Goal: Check status: Check status

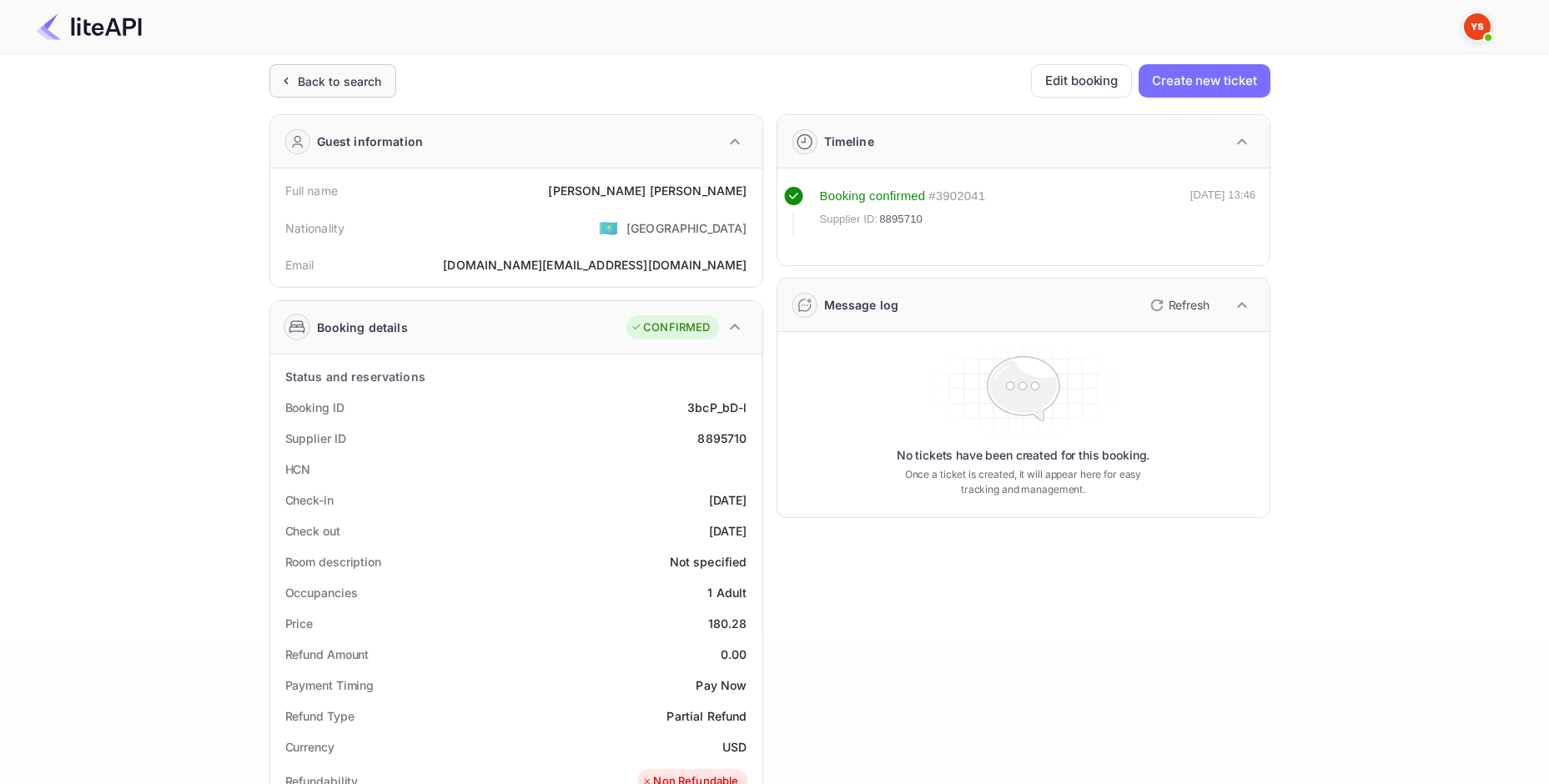
click at [329, 83] on div "Back to search" at bounding box center [340, 81] width 84 height 18
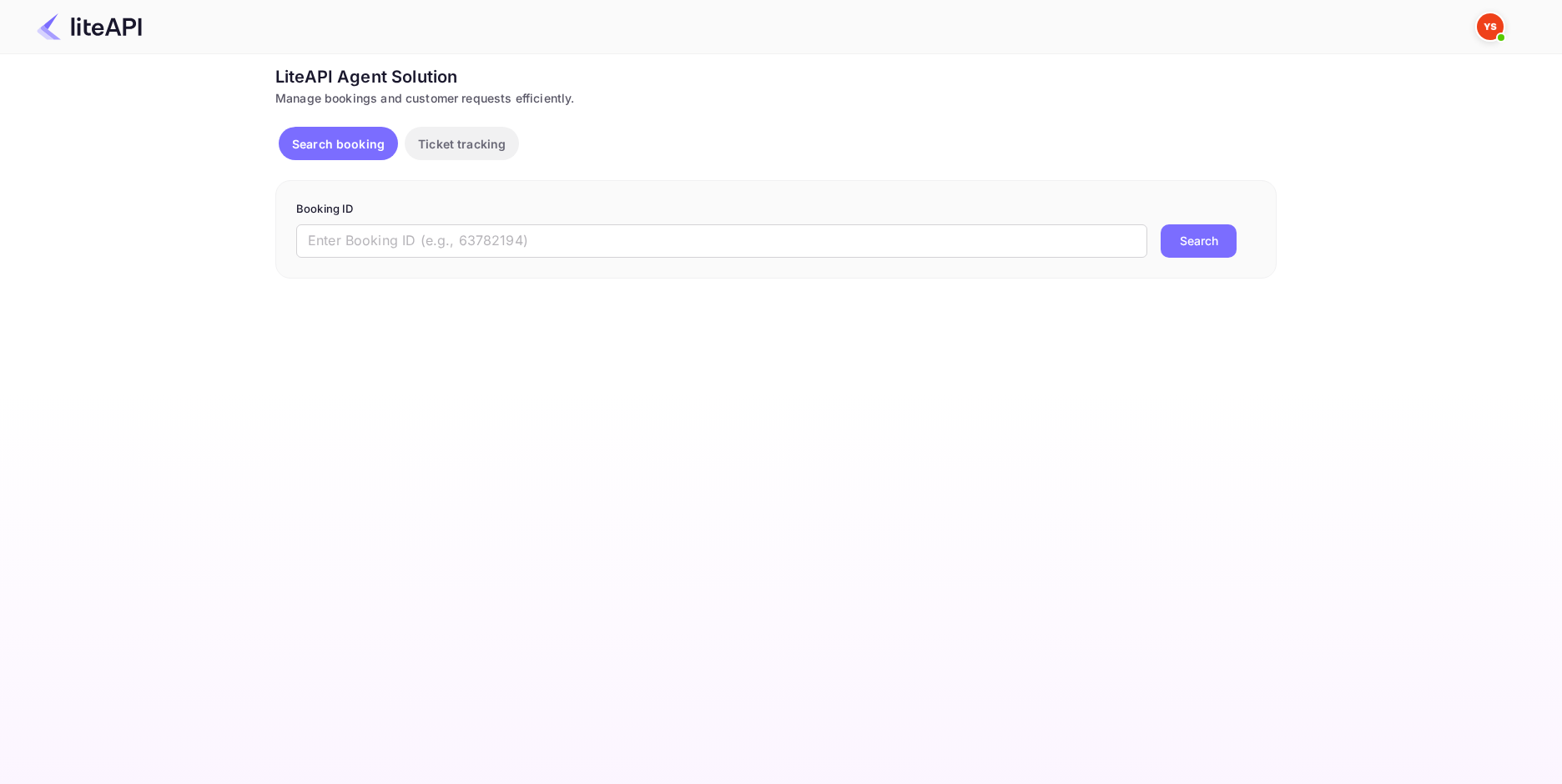
click at [484, 223] on form "Booking ID ​ Search" at bounding box center [776, 230] width 959 height 57
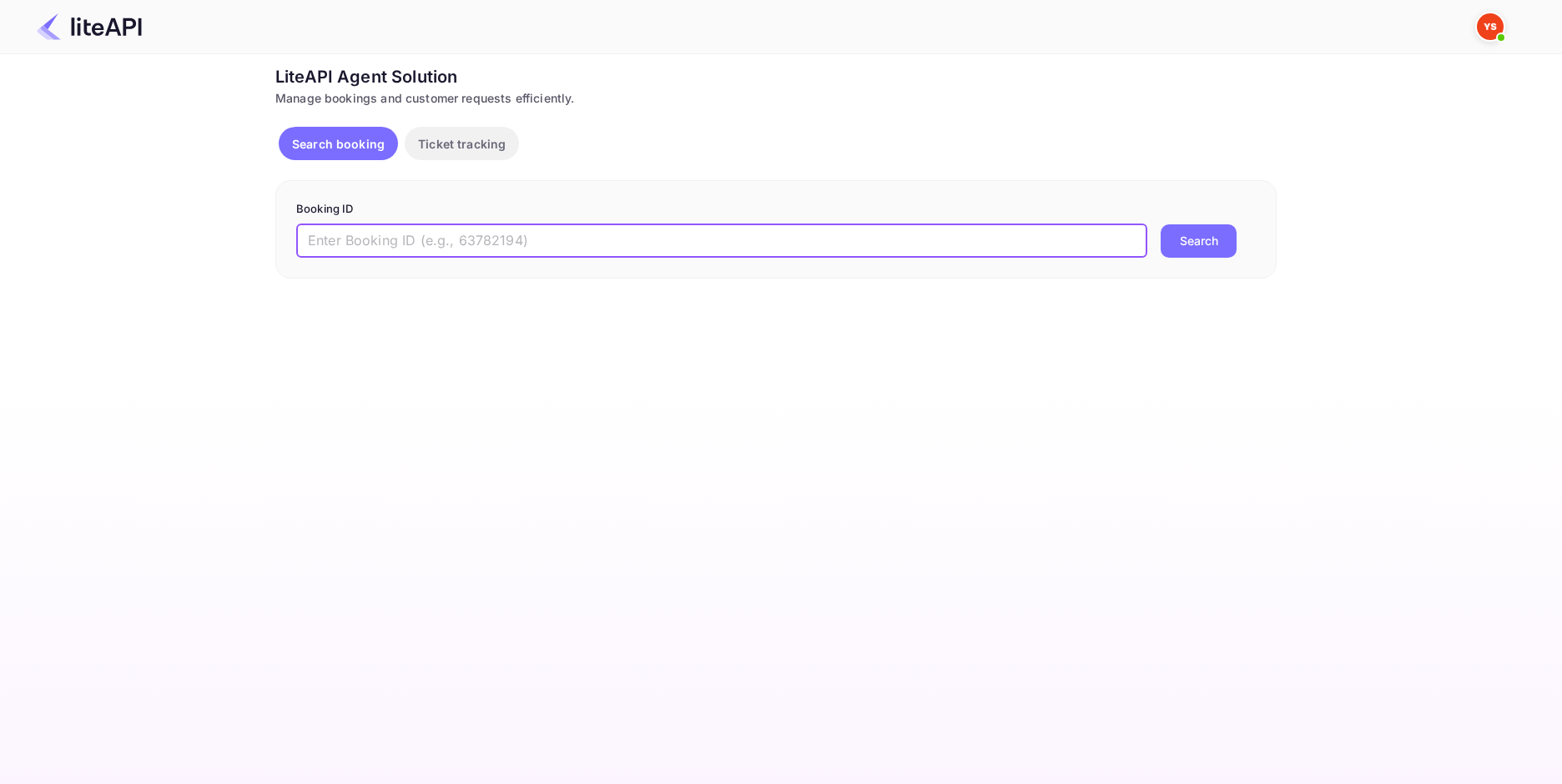
click at [492, 230] on input "text" at bounding box center [722, 241] width 851 height 33
paste input "8905205"
type input "8905205"
click at [1169, 248] on button "Search" at bounding box center [1198, 241] width 76 height 33
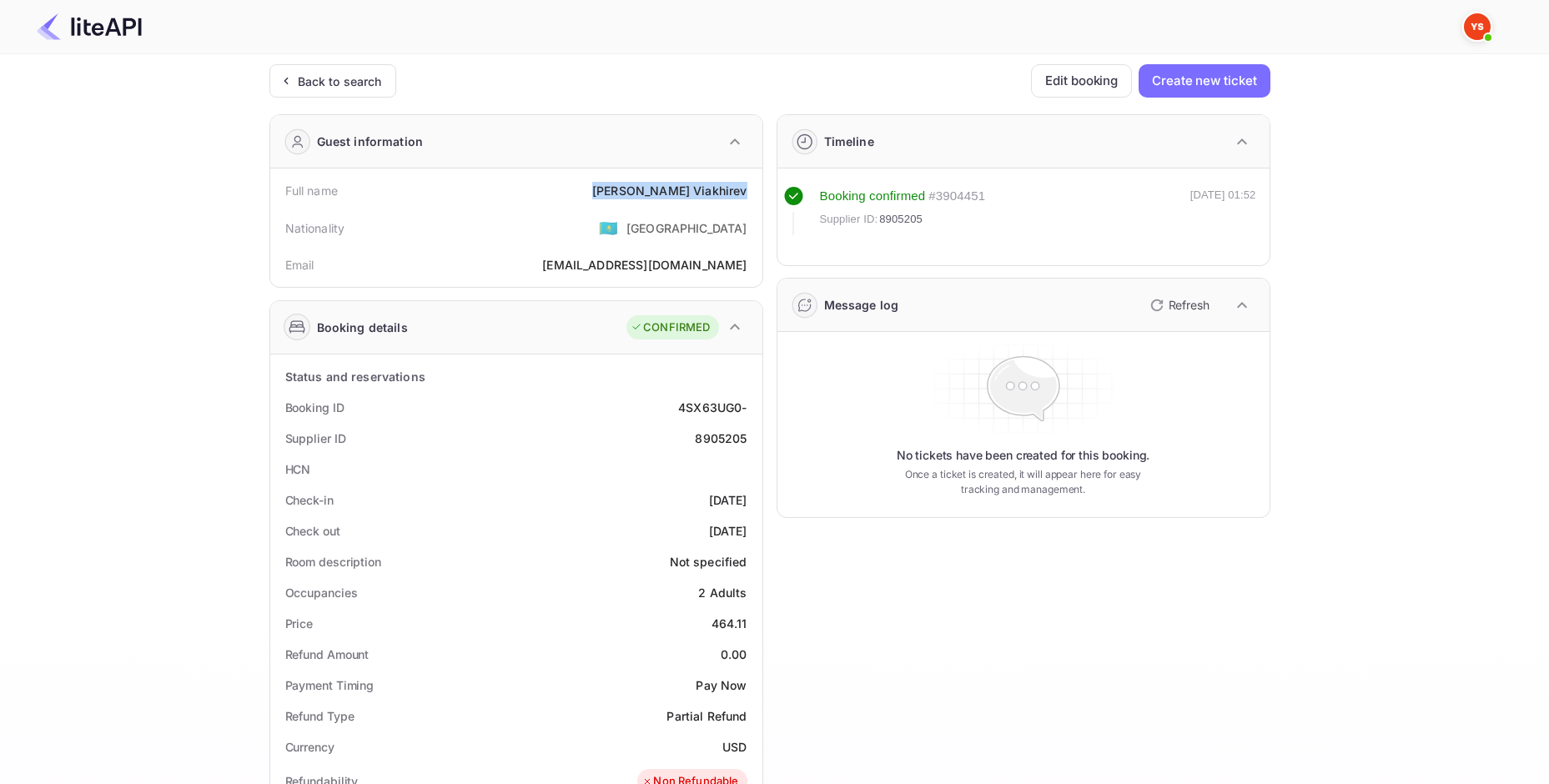
drag, startPoint x: 685, startPoint y: 191, endPoint x: 756, endPoint y: 197, distance: 71.3
click at [756, 197] on div "Full name [PERSON_NAME] Nationality 🇰🇿 [DEMOGRAPHIC_DATA] Email [EMAIL_ADDRESS]…" at bounding box center [515, 228] width 492 height 119
copy div "[PERSON_NAME]"
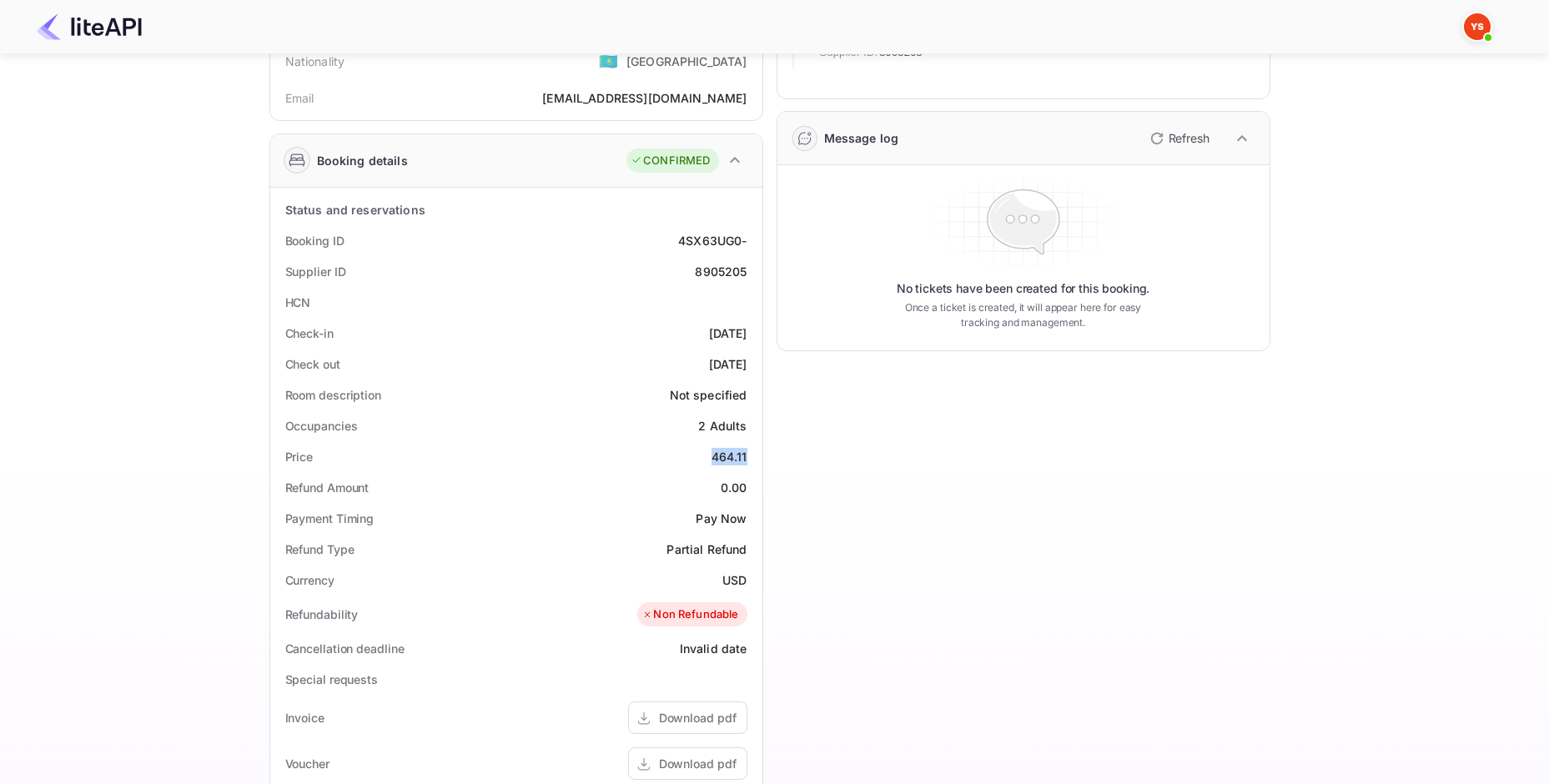
drag, startPoint x: 701, startPoint y: 455, endPoint x: 748, endPoint y: 454, distance: 47.0
click at [748, 454] on div "Price 464.11" at bounding box center [516, 456] width 479 height 30
copy div "464.11"
drag, startPoint x: 717, startPoint y: 577, endPoint x: 752, endPoint y: 578, distance: 35.0
click at [752, 578] on div "Currency USD" at bounding box center [516, 579] width 479 height 30
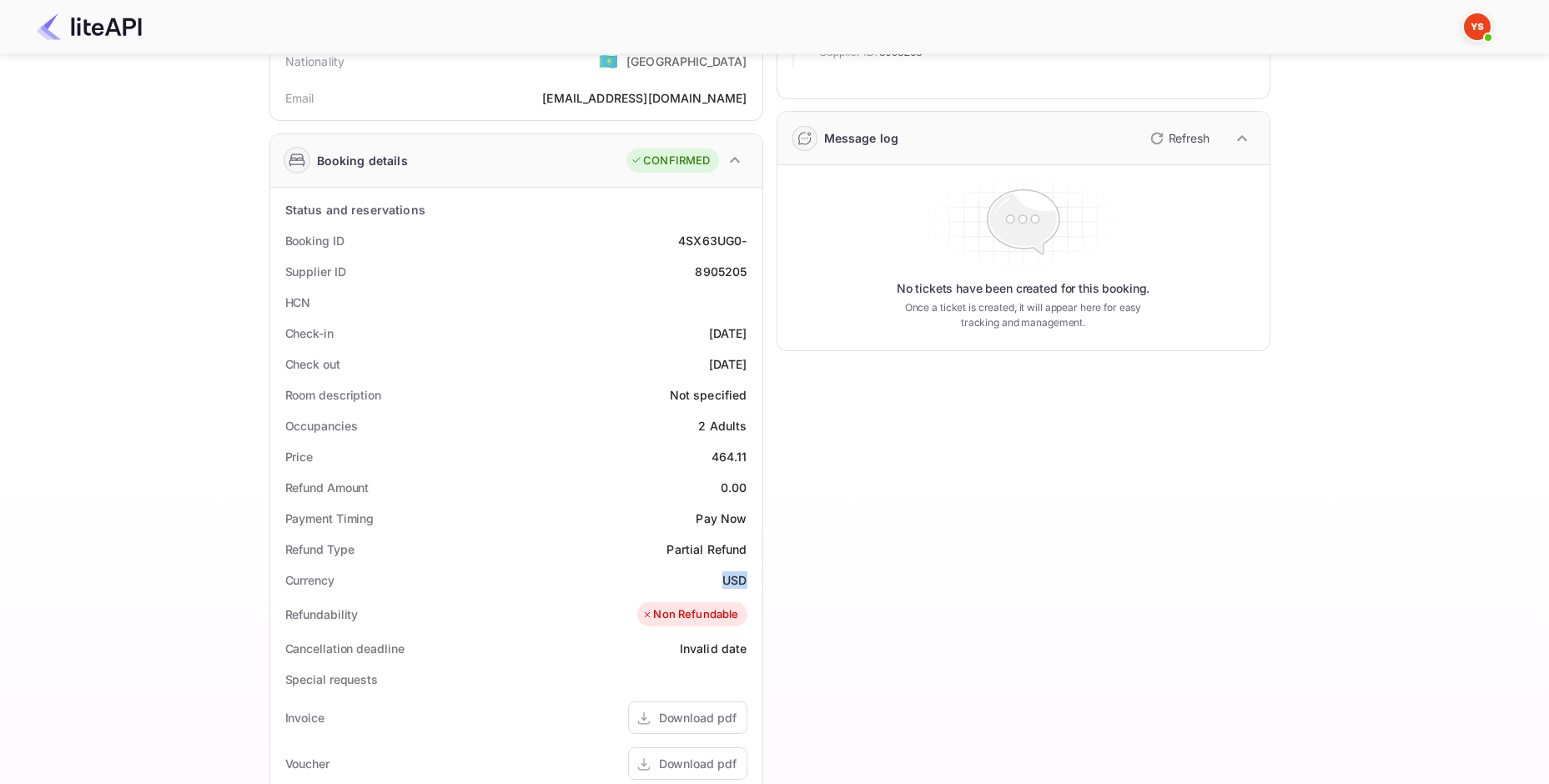
copy div "USD"
